Goal: Information Seeking & Learning: Learn about a topic

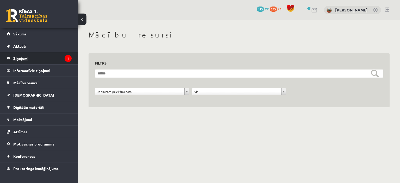
click at [34, 60] on legend "Ziņojumi 1" at bounding box center [42, 58] width 58 height 12
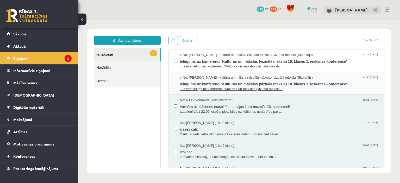
click at [204, 81] on span "Ielūgums uz konferenci 'Kultūras un mākslas (vizuālā māksla) 10. klases 1. iesk…" at bounding box center [279, 83] width 199 height 7
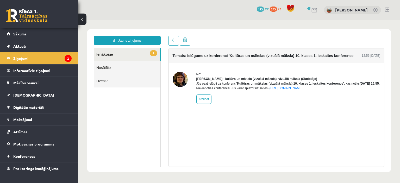
click at [133, 52] on link "1 Ienākošie" at bounding box center [127, 54] width 66 height 13
click at [123, 57] on link "1 Ienākošie" at bounding box center [127, 54] width 66 height 13
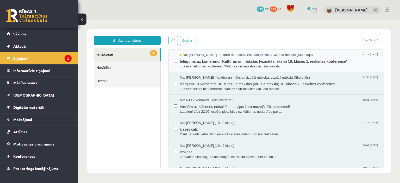
click at [228, 64] on span "Jūs esat ielūgti uz konferenci 'Kultūras un mākslas (vizuālā māksla..." at bounding box center [279, 66] width 199 height 5
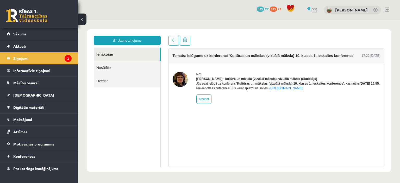
click at [33, 16] on link at bounding box center [27, 15] width 42 height 13
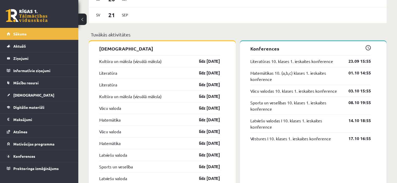
scroll to position [443, 0]
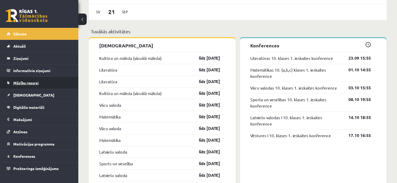
click at [31, 85] on link "Mācību resursi" at bounding box center [39, 83] width 65 height 12
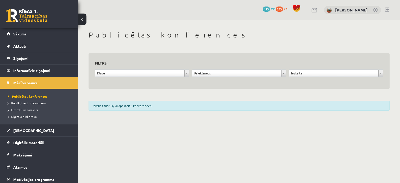
click at [26, 101] on span "Pieslēgties Uzdevumiem" at bounding box center [27, 103] width 38 height 4
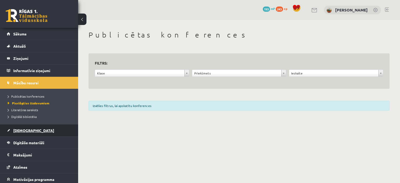
click at [29, 127] on link "[DEMOGRAPHIC_DATA]" at bounding box center [39, 131] width 65 height 12
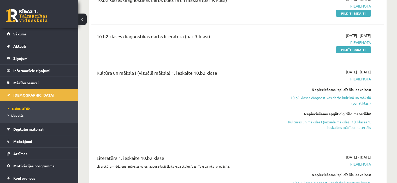
scroll to position [104, 0]
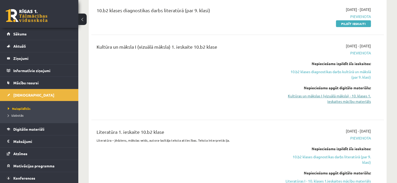
click at [312, 100] on link "Kultūras un mākslas I (vizuālā māksla) - 10. klases 1. ieskaites mācību materiā…" at bounding box center [327, 98] width 86 height 11
